Goal: Check status: Check status

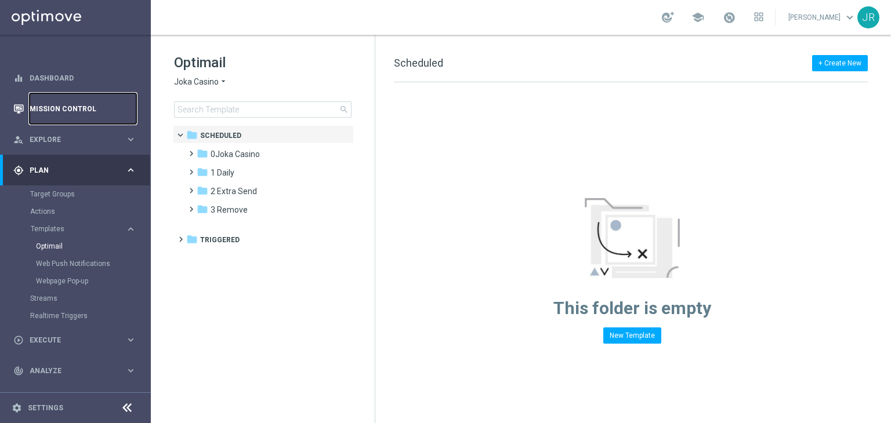
click at [74, 104] on link "Mission Control" at bounding box center [83, 108] width 107 height 31
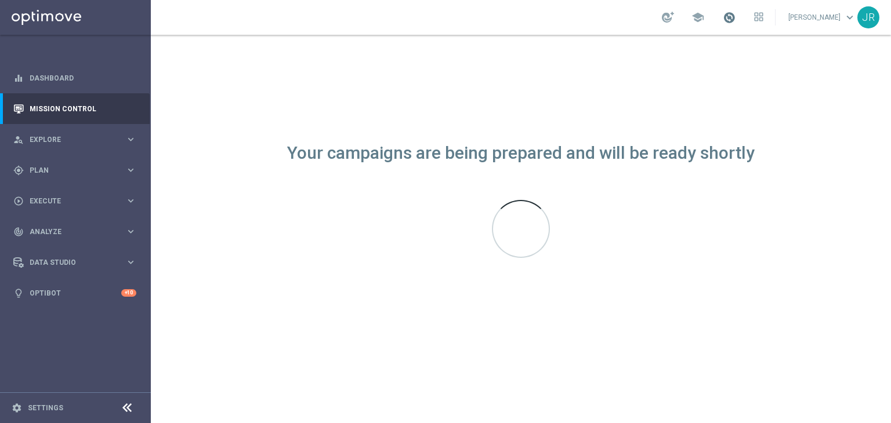
click at [735, 17] on span at bounding box center [729, 17] width 13 height 13
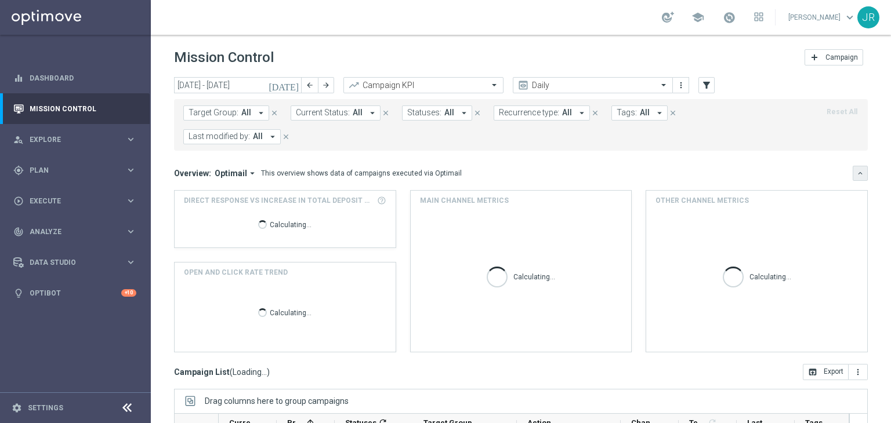
click at [856, 169] on icon "keyboard_arrow_down" at bounding box center [860, 173] width 8 height 8
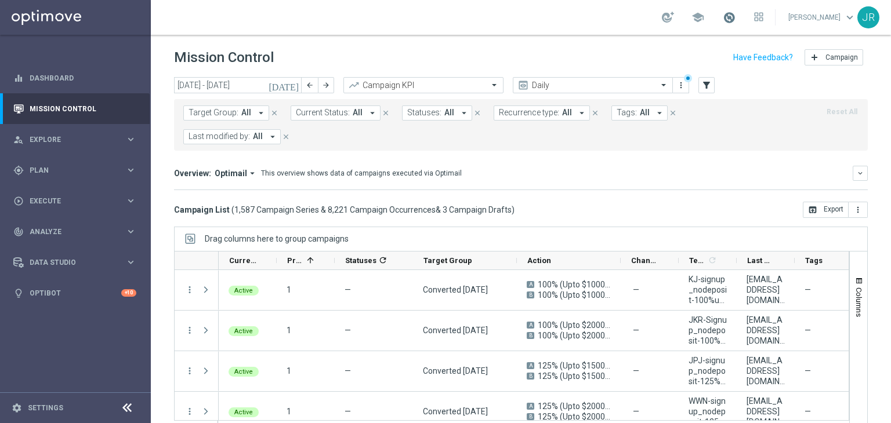
click at [735, 15] on span at bounding box center [729, 17] width 13 height 13
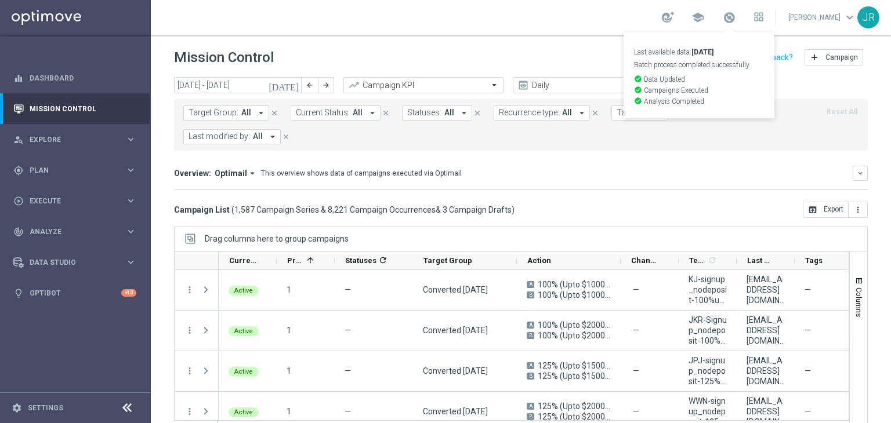
click at [294, 89] on icon "[DATE]" at bounding box center [284, 85] width 31 height 10
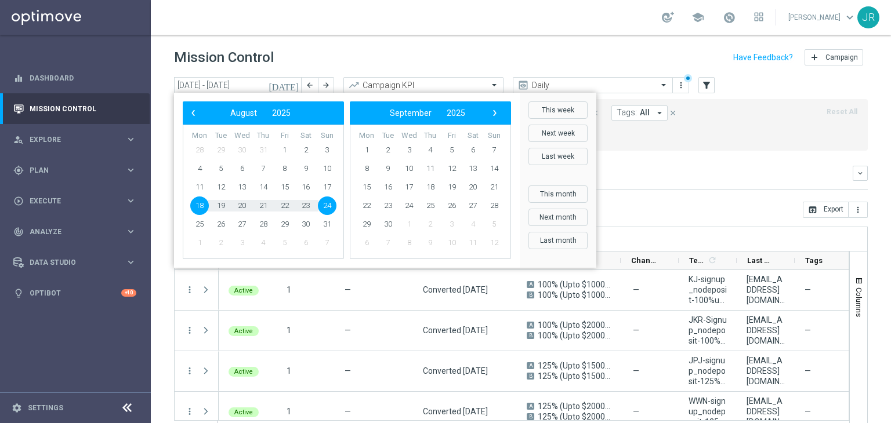
click at [327, 205] on span "24" at bounding box center [327, 206] width 19 height 19
click at [324, 205] on span "24" at bounding box center [327, 206] width 19 height 19
type input "[DATE] - [DATE]"
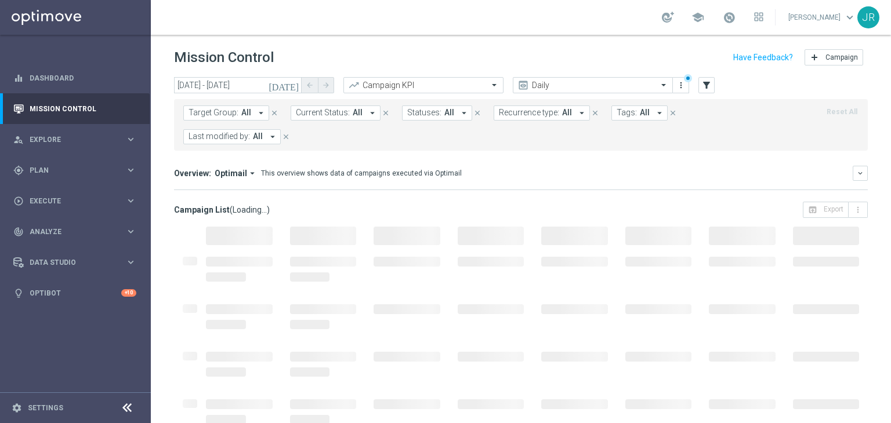
click at [374, 227] on span at bounding box center [407, 236] width 67 height 19
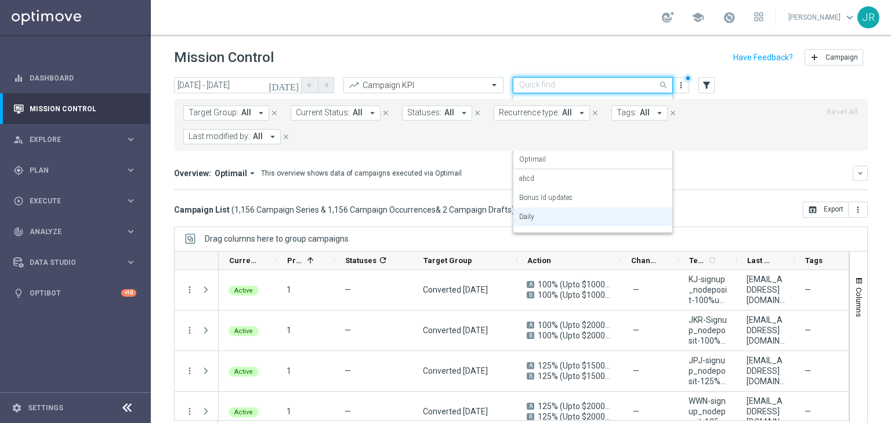
click at [598, 85] on input "text" at bounding box center [581, 86] width 124 height 10
click at [545, 225] on div "Daily" at bounding box center [592, 217] width 147 height 19
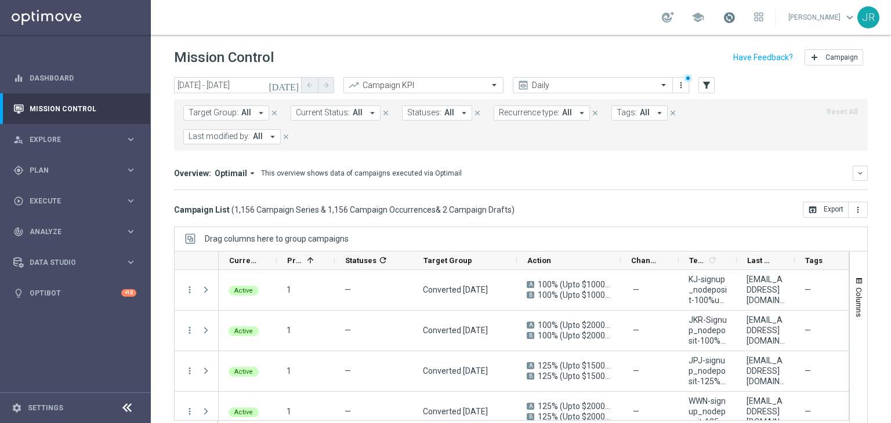
click at [735, 20] on span at bounding box center [729, 17] width 13 height 13
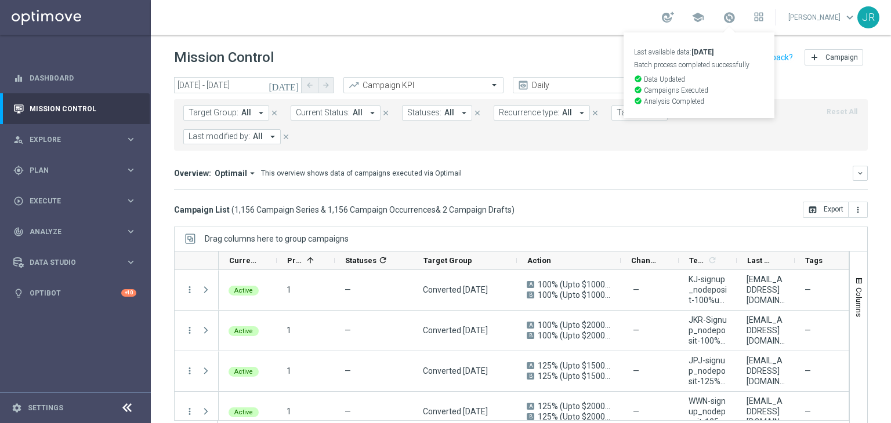
click at [595, 38] on header "Mission Control add Campaign" at bounding box center [521, 56] width 740 height 42
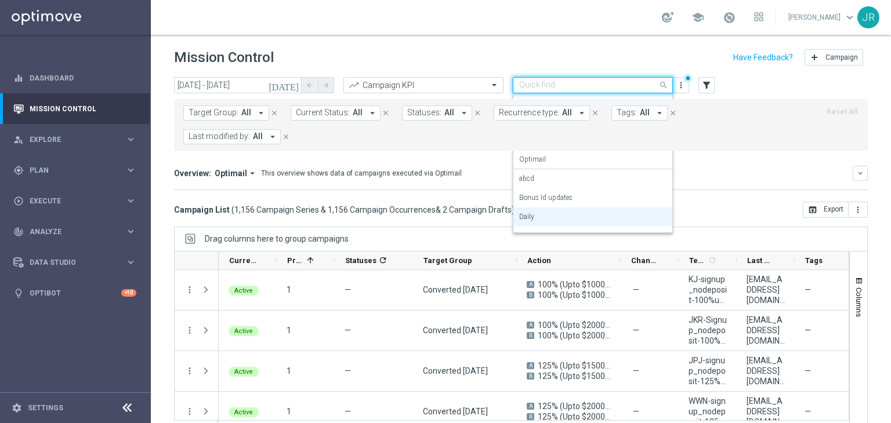
click at [553, 80] on div "Quick find Daily" at bounding box center [585, 85] width 144 height 10
click at [545, 218] on div "Daily" at bounding box center [592, 217] width 147 height 19
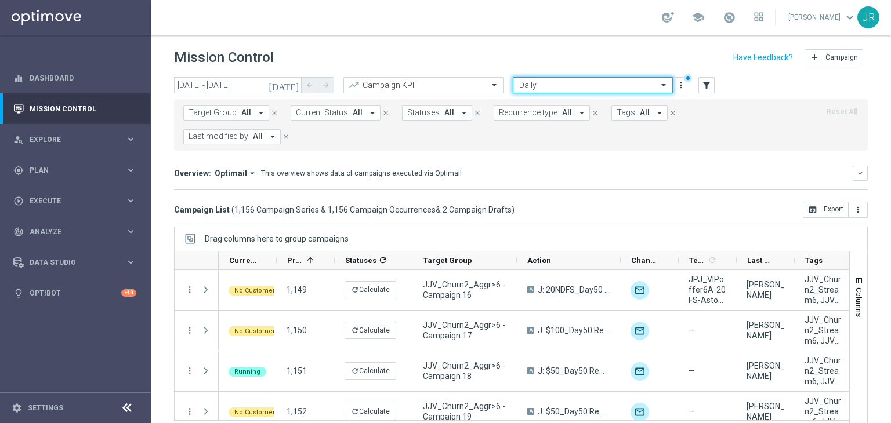
scroll to position [12355, 0]
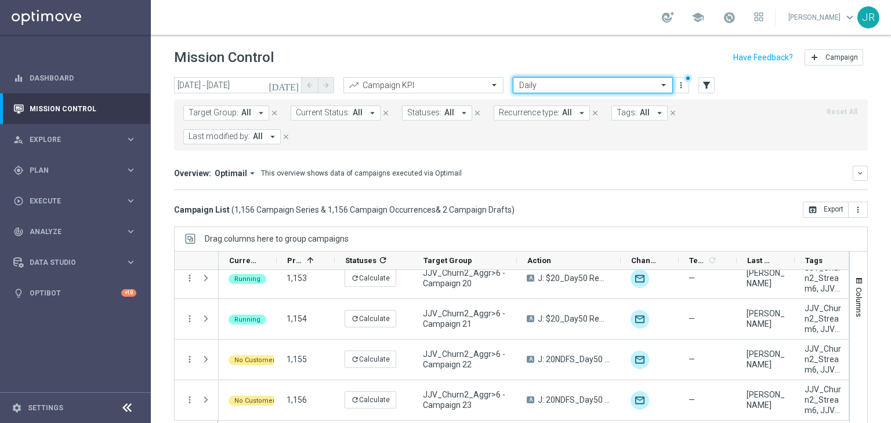
click at [661, 82] on span at bounding box center [665, 85] width 15 height 10
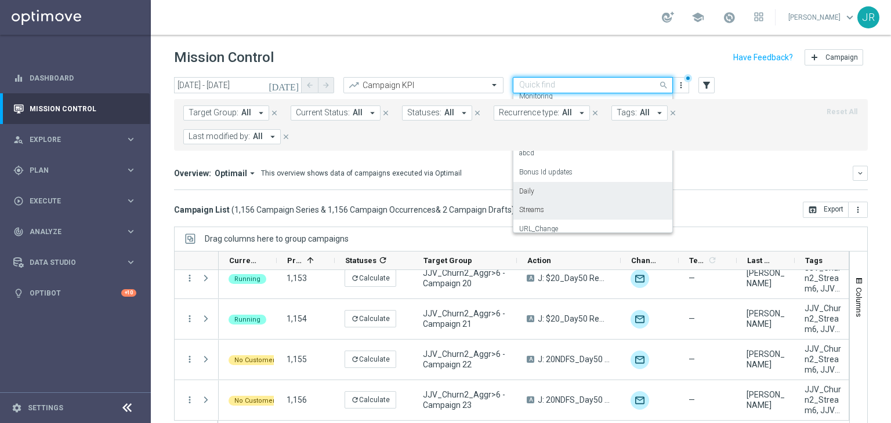
scroll to position [32, 0]
click at [534, 201] on label "Streams" at bounding box center [531, 203] width 25 height 10
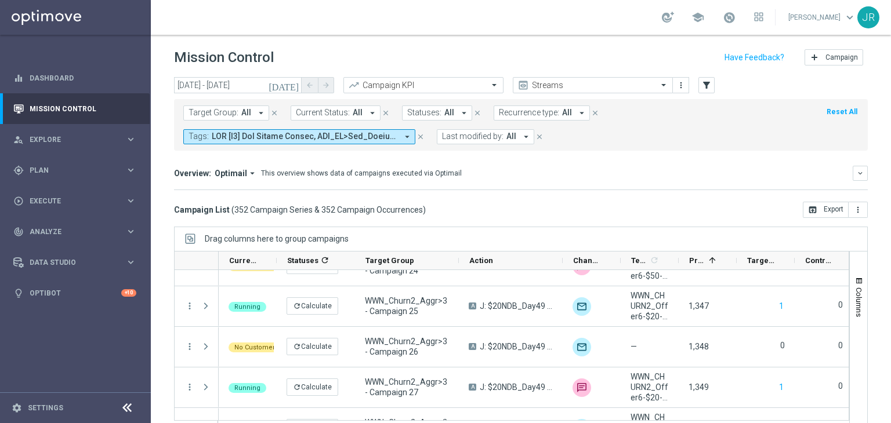
scroll to position [754, 0]
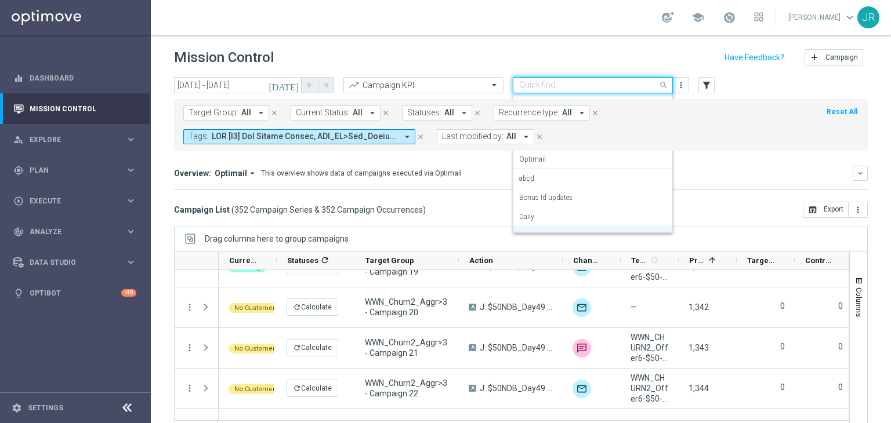
click at [647, 89] on div at bounding box center [592, 86] width 159 height 10
click at [538, 222] on div "Daily" at bounding box center [592, 217] width 147 height 19
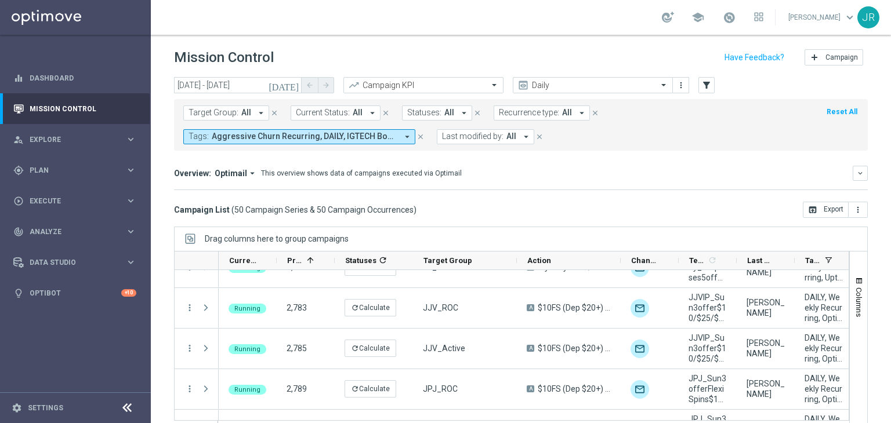
scroll to position [348, 0]
click at [808, 213] on icon "open_in_browser" at bounding box center [812, 209] width 9 height 9
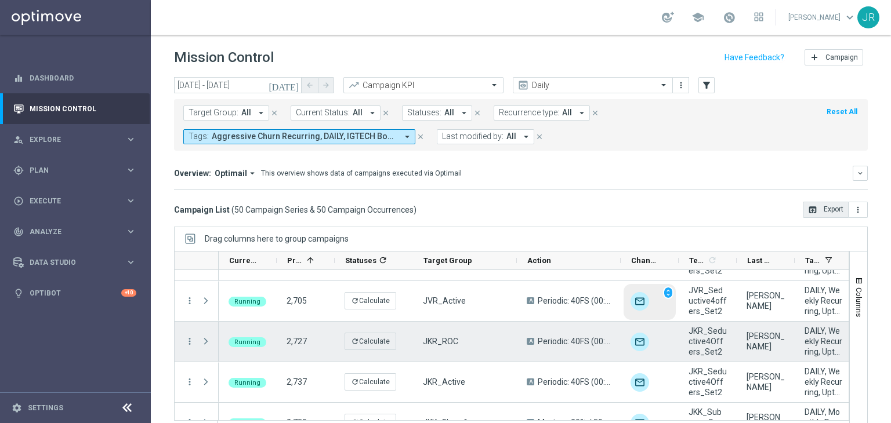
scroll to position [0, 0]
